Goal: Communication & Community: Answer question/provide support

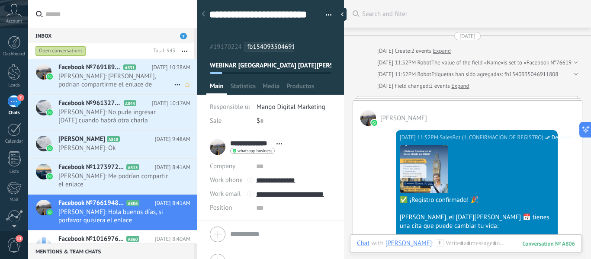
scroll to position [26, 0]
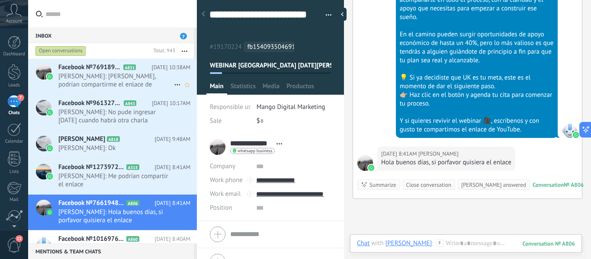
click at [126, 79] on span "[PERSON_NAME]: [PERSON_NAME], podrían compartirme el enlace de YouTube por favo…" at bounding box center [116, 80] width 116 height 16
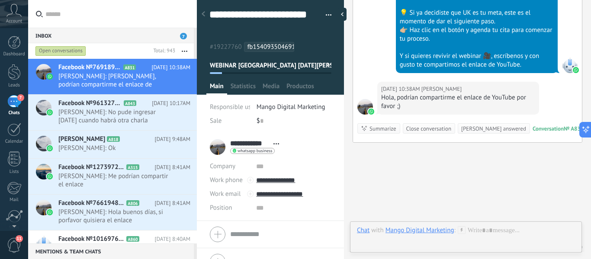
scroll to position [26, 0]
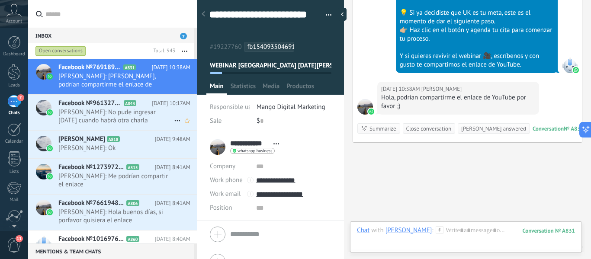
click at [118, 113] on span "[PERSON_NAME]: No pude ingresar [DATE] cuando habrá otra charla" at bounding box center [116, 116] width 116 height 16
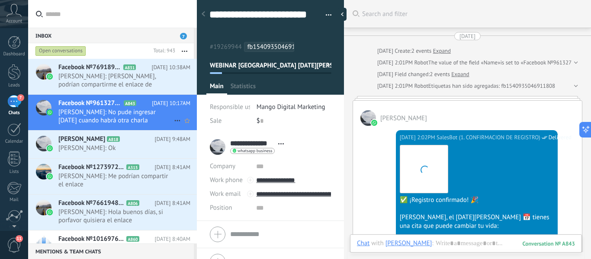
scroll to position [1154, 0]
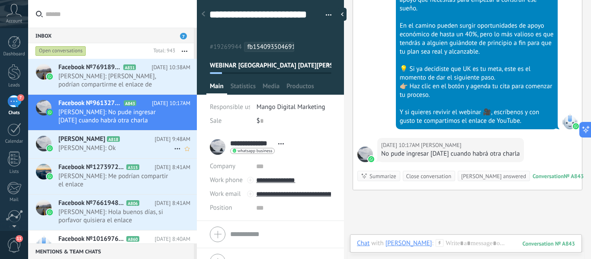
click at [127, 143] on h2 "[PERSON_NAME] A818" at bounding box center [106, 139] width 96 height 9
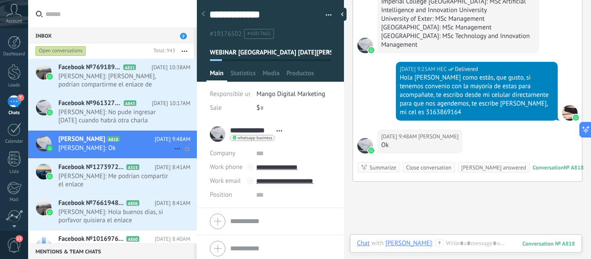
scroll to position [13, 0]
click at [106, 113] on span "[PERSON_NAME]: No pude ingresar [DATE] cuando habrá otra charla" at bounding box center [116, 116] width 116 height 16
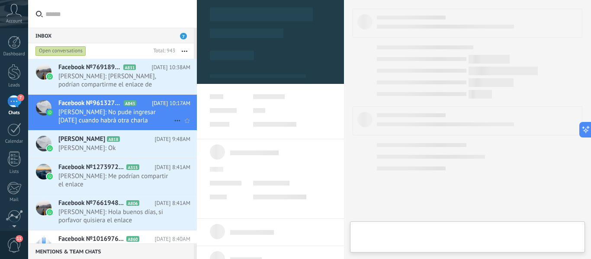
type textarea "**********"
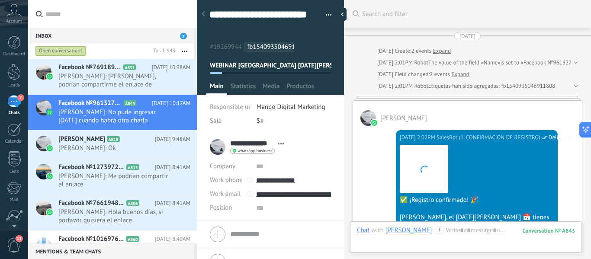
scroll to position [1201, 0]
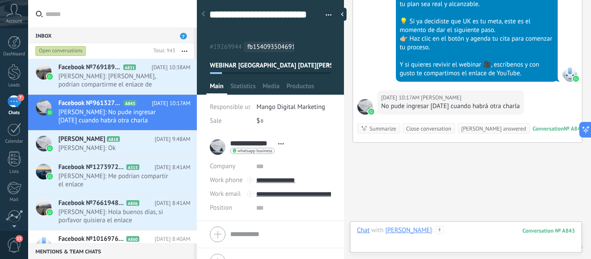
click at [425, 240] on div at bounding box center [466, 239] width 218 height 26
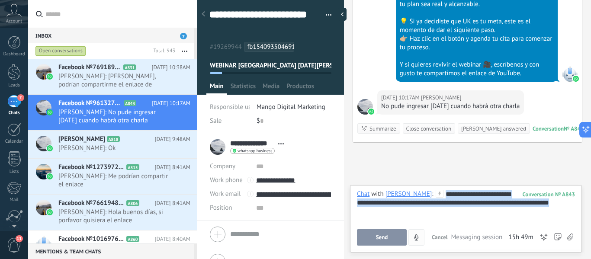
copy div "**********"
click at [393, 237] on button "Send" at bounding box center [382, 237] width 50 height 16
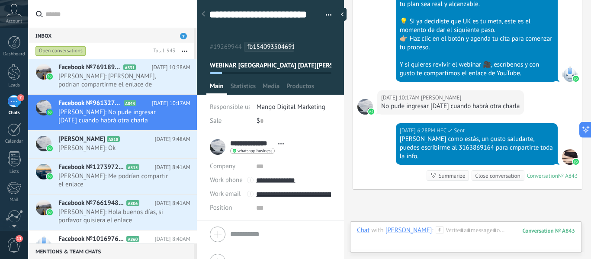
scroll to position [1248, 0]
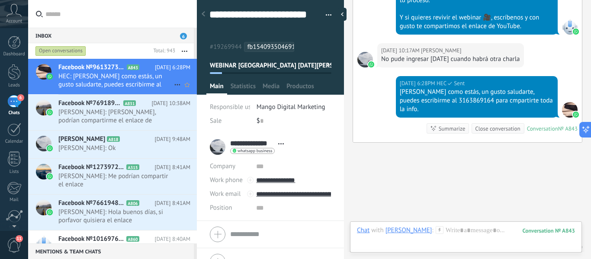
click at [106, 68] on span "Facebook №961327369464905" at bounding box center [91, 67] width 67 height 9
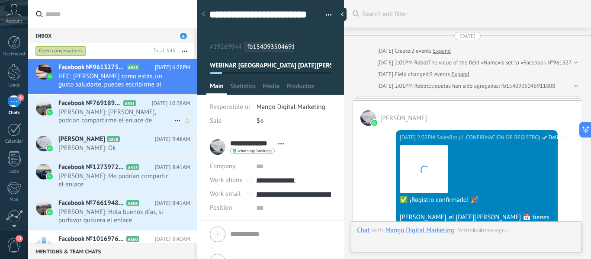
scroll to position [1248, 0]
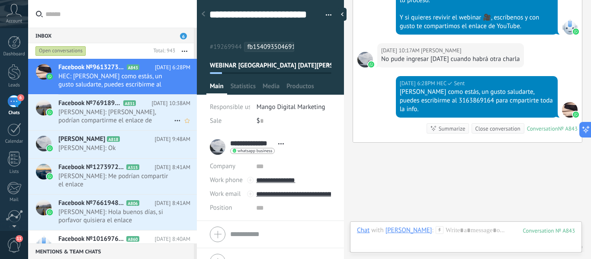
click at [107, 99] on span "Facebook №769189522165582" at bounding box center [89, 103] width 63 height 9
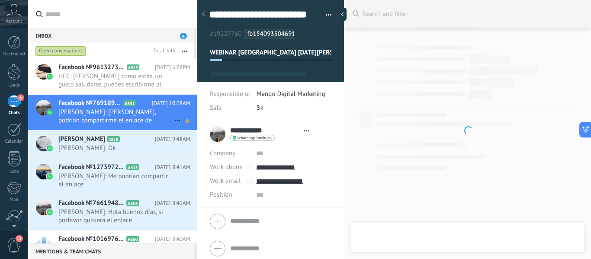
type textarea "**********"
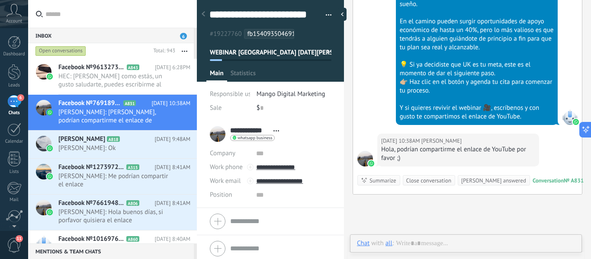
scroll to position [26, 0]
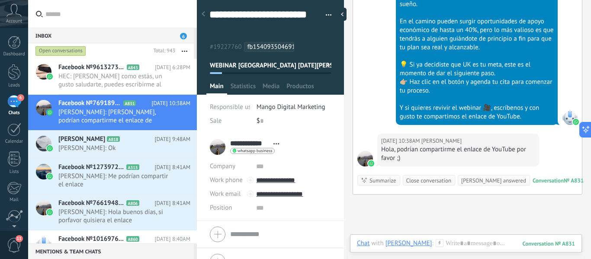
click at [441, 237] on div "Chat Email Note Task Chat with [PERSON_NAME] : 831 Send Cancel Track link click…" at bounding box center [466, 250] width 232 height 31
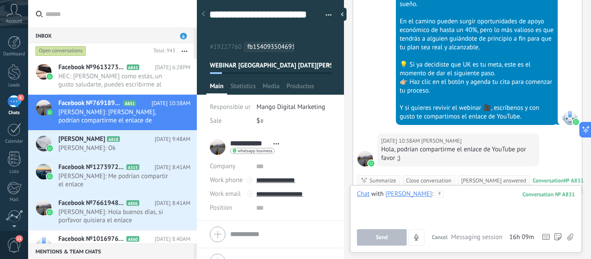
click at [430, 200] on div at bounding box center [466, 206] width 218 height 33
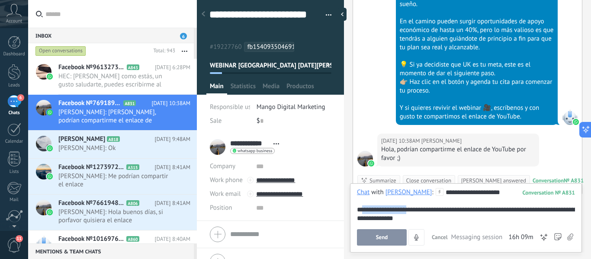
drag, startPoint x: 409, startPoint y: 207, endPoint x: 363, endPoint y: 206, distance: 45.9
click at [363, 206] on div "**********" at bounding box center [466, 205] width 218 height 35
click at [379, 235] on span "Send" at bounding box center [382, 238] width 12 height 6
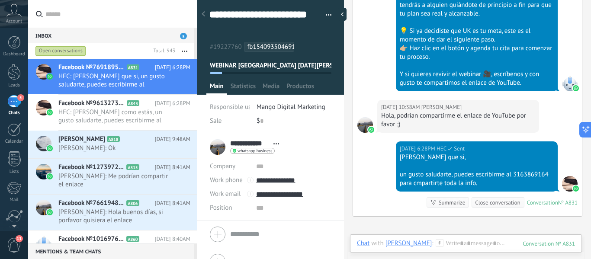
scroll to position [1480, 0]
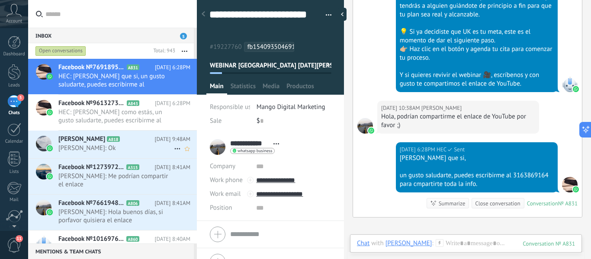
click at [135, 135] on h2 "[PERSON_NAME] A818" at bounding box center [106, 139] width 96 height 9
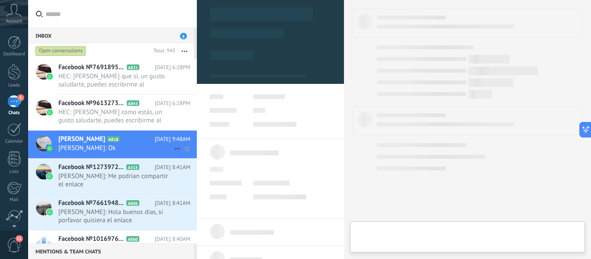
type textarea "**********"
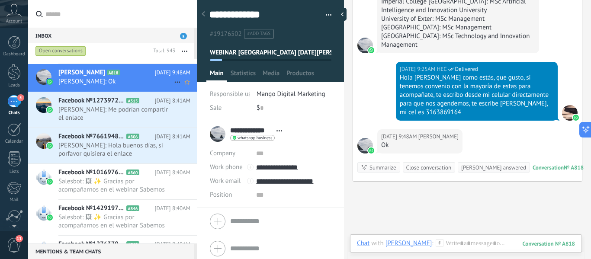
scroll to position [68, 0]
